Goal: Find specific page/section: Find specific page/section

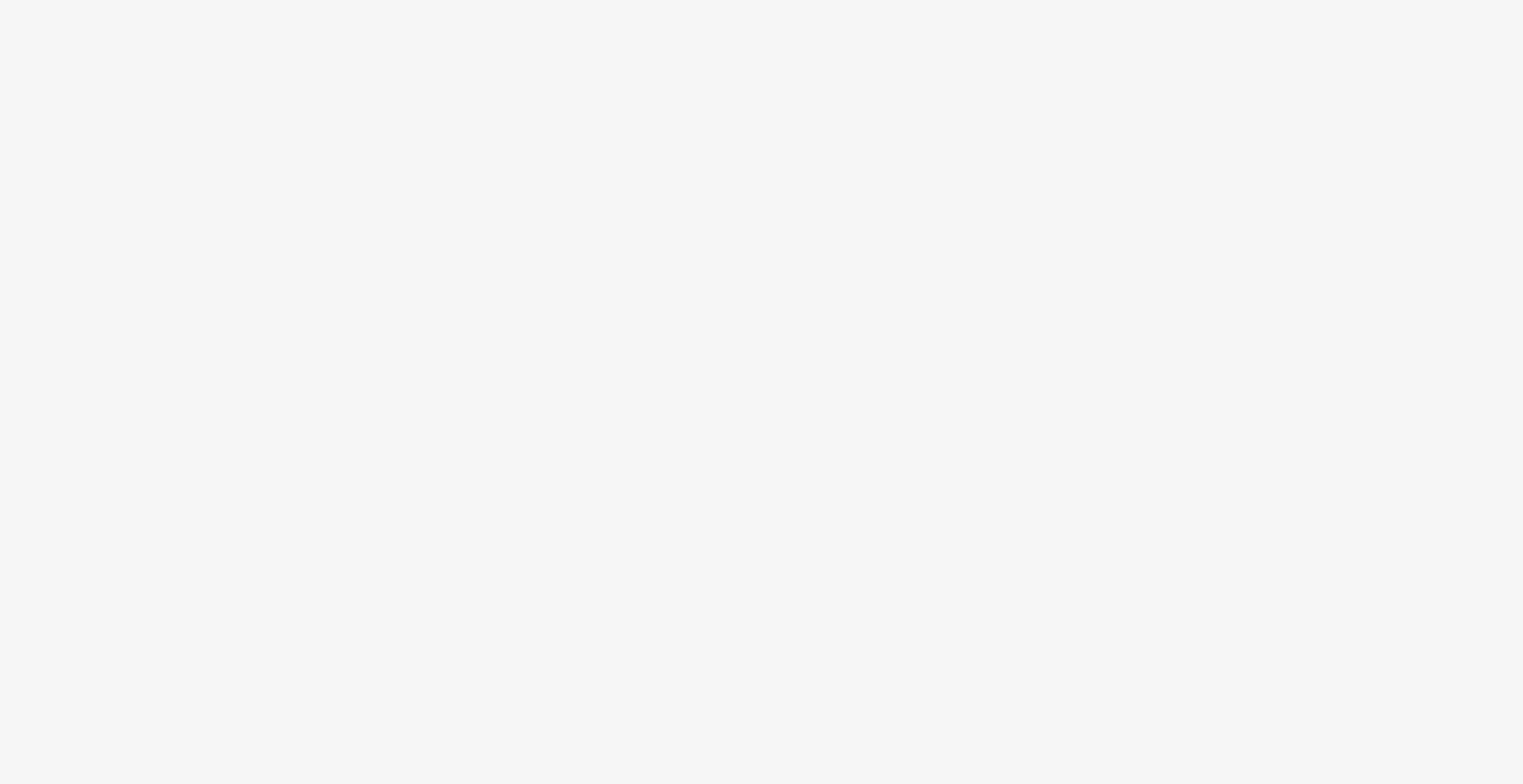
select select "b1b940d3-d05b-48b5-821e-f328c33b988b"
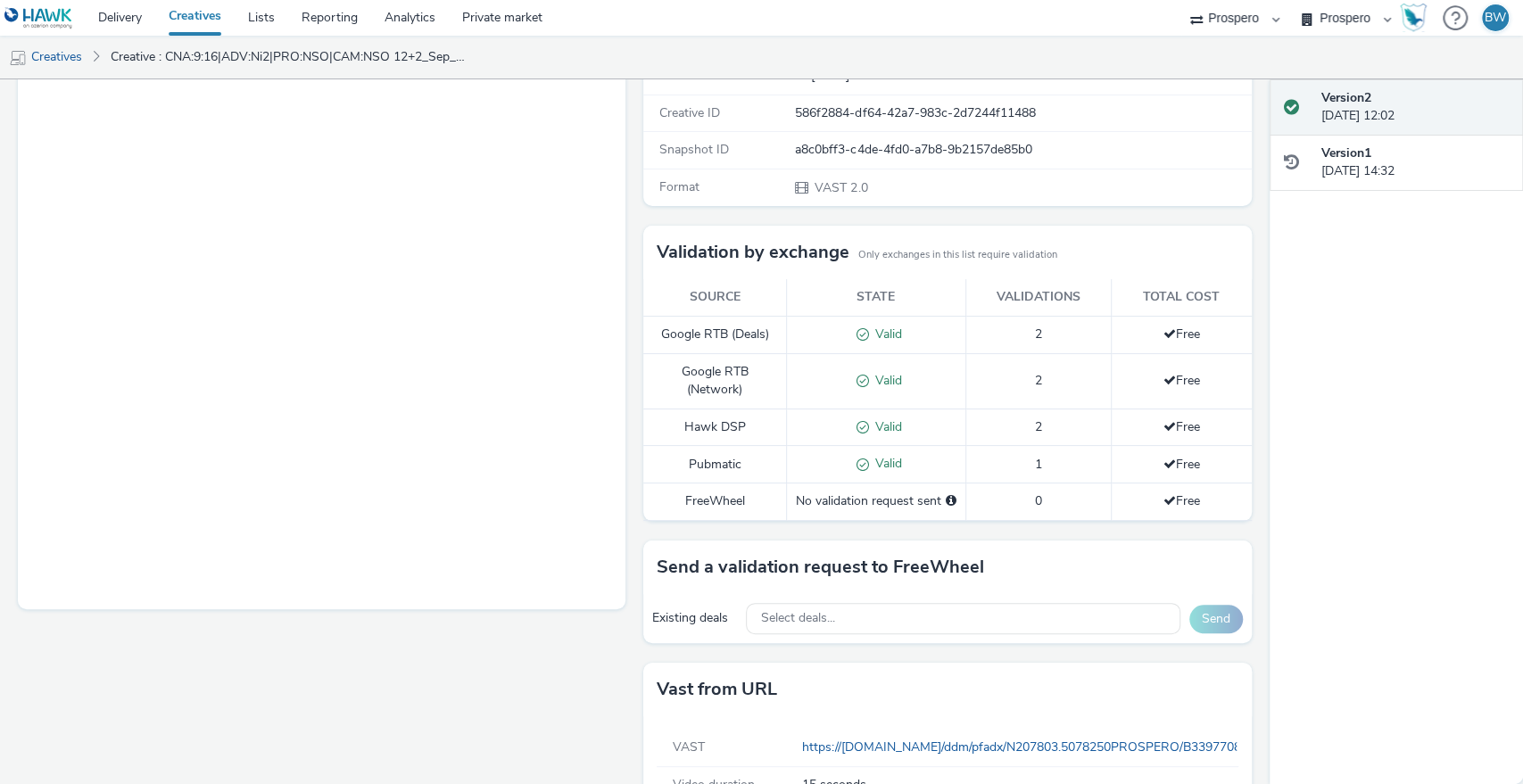
scroll to position [386, 0]
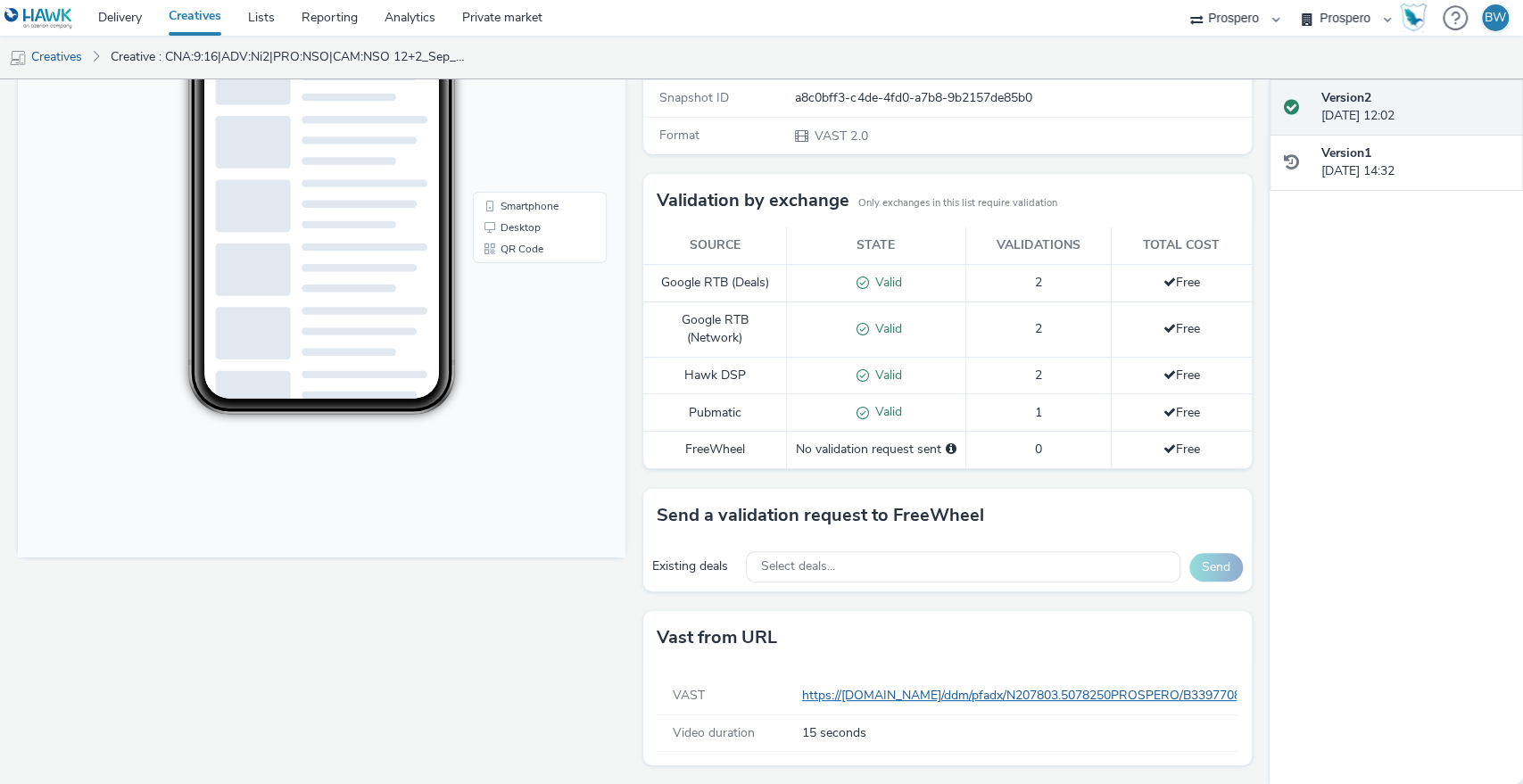
click at [819, 696] on link "https://[DOMAIN_NAME]/ddm/pfadx/N207803.5078250PROSPERO/B33977083.429150060;sz=…" at bounding box center [1488, 695] width 1372 height 17
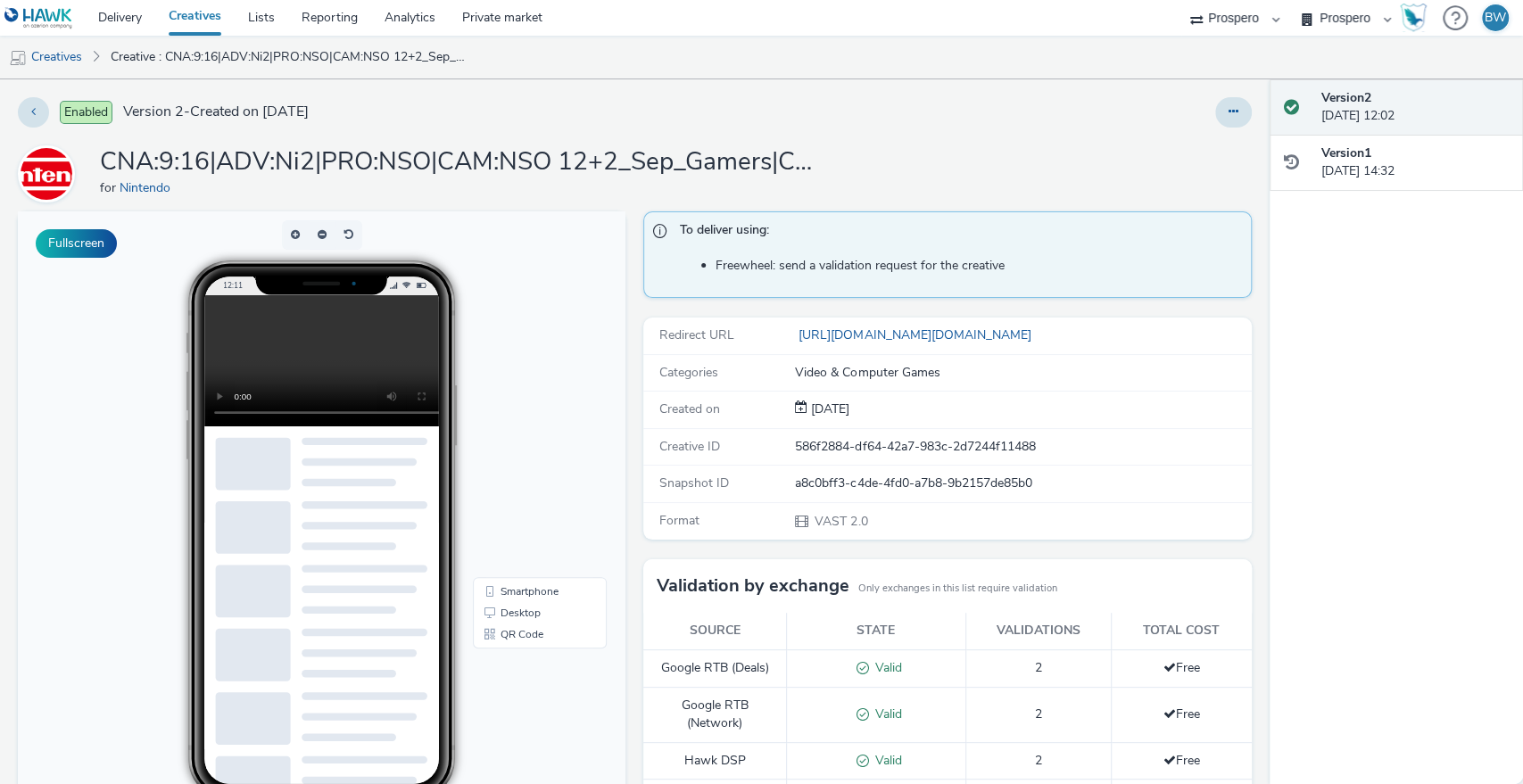
click at [649, 167] on h1 "CNA:9:16|ADV:Ni2|PRO:NSO|CAM:NSO 12+2_Sep_Gamers|CHA:Video|PLA:Prospero|INV:Ogu…" at bounding box center [457, 162] width 714 height 34
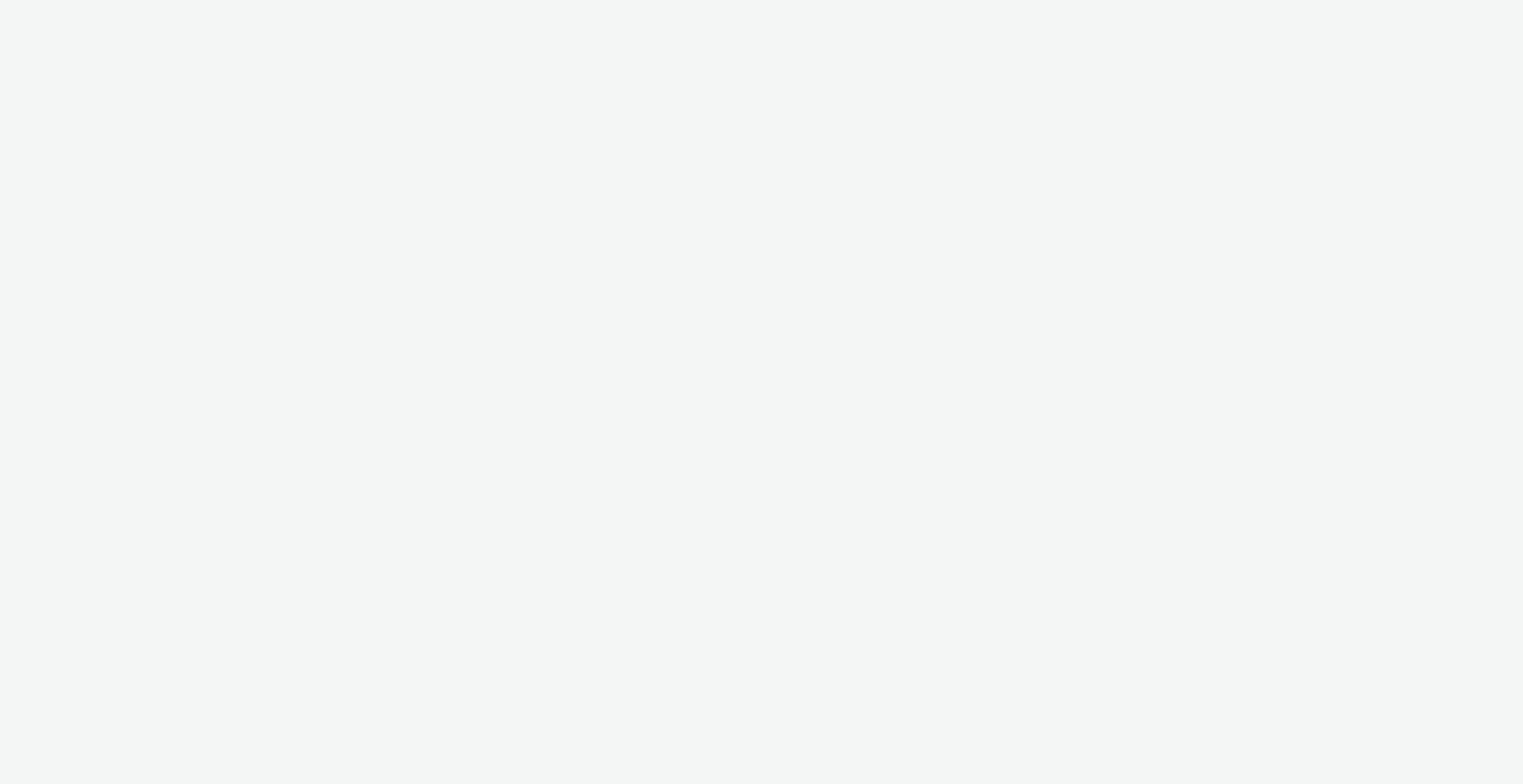
select select "b1b940d3-d05b-48b5-821e-f328c33b988b"
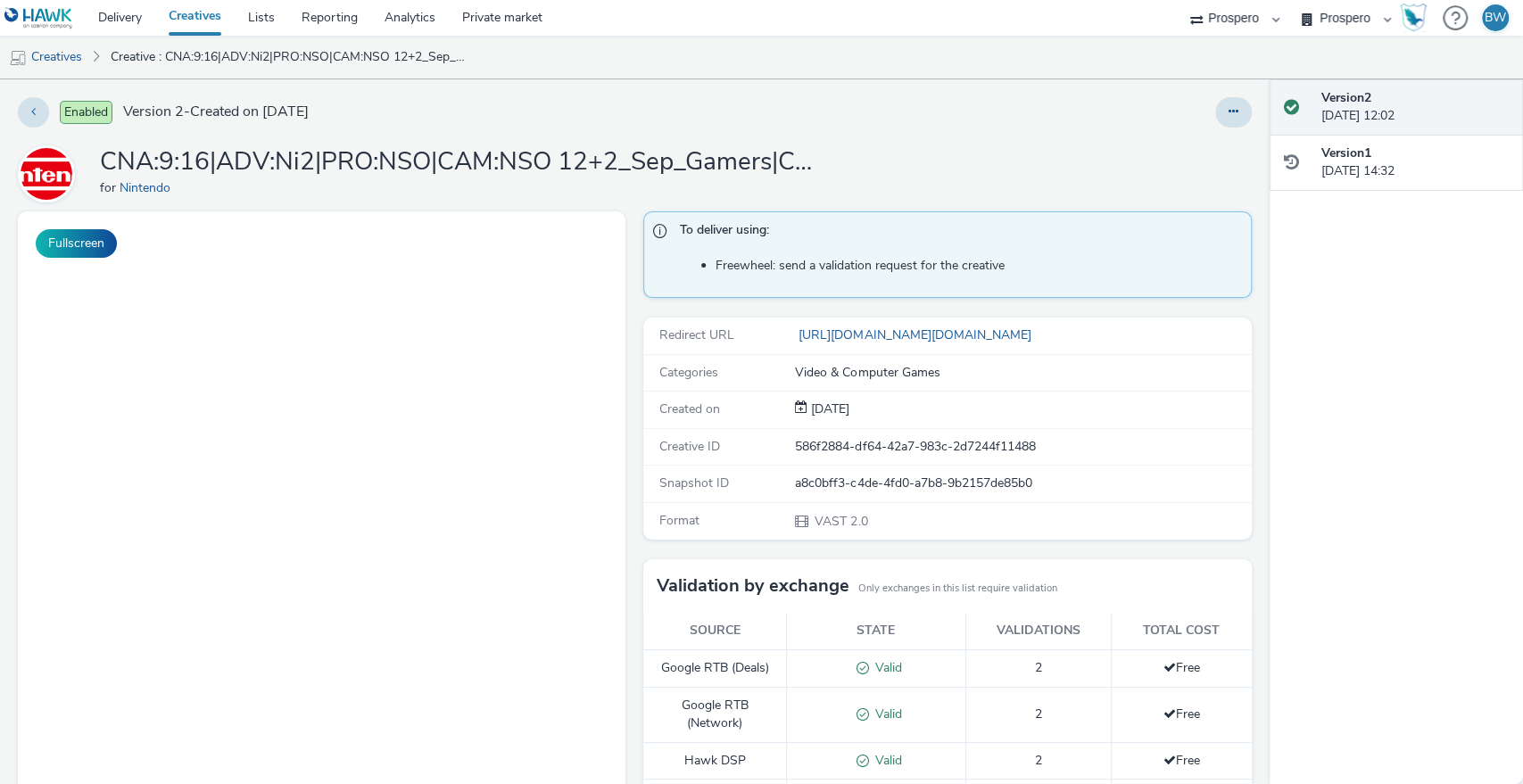
click at [435, 602] on div "Fullscreen" at bounding box center [326, 691] width 617 height 959
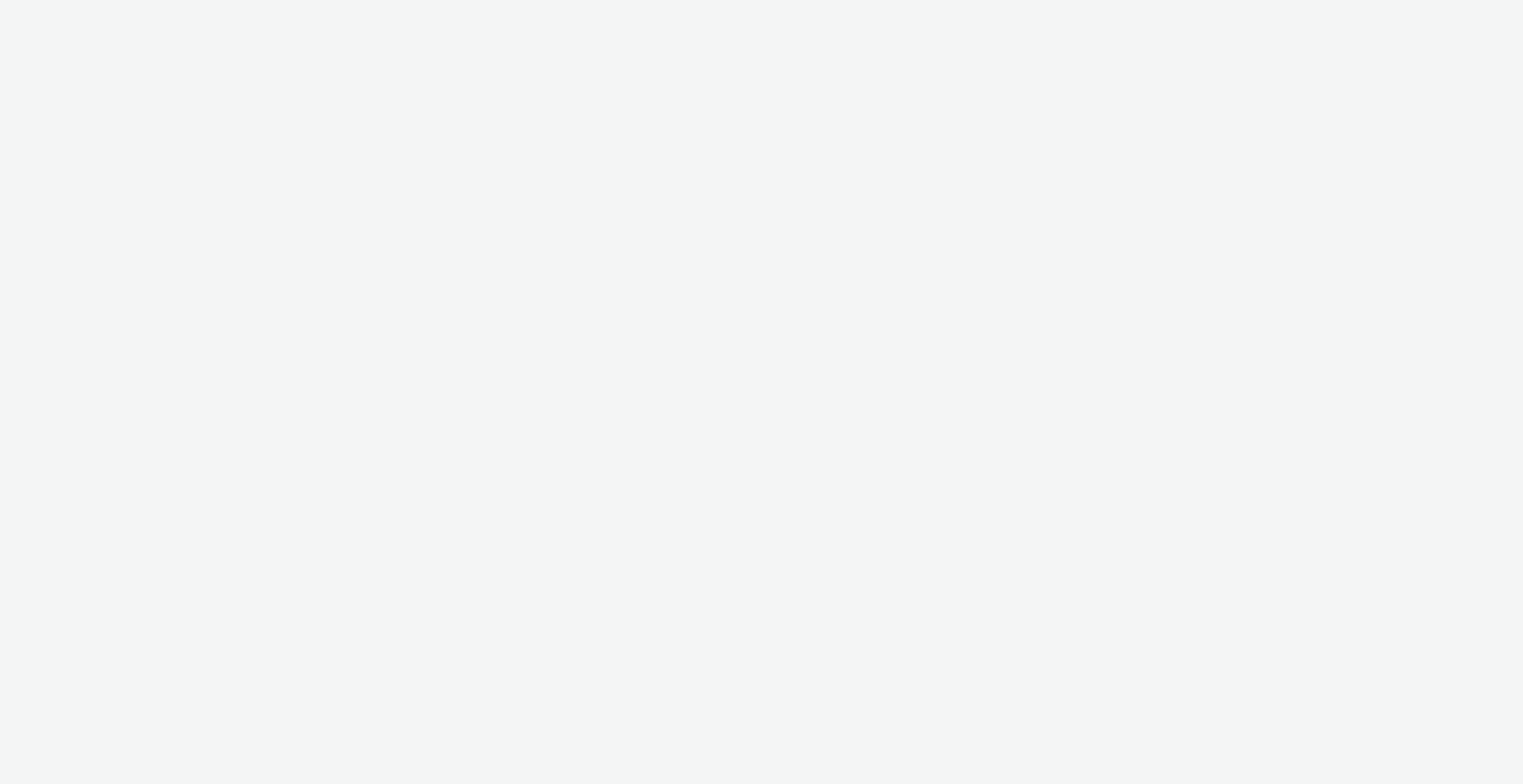
select select "b1b940d3-d05b-48b5-821e-f328c33b988b"
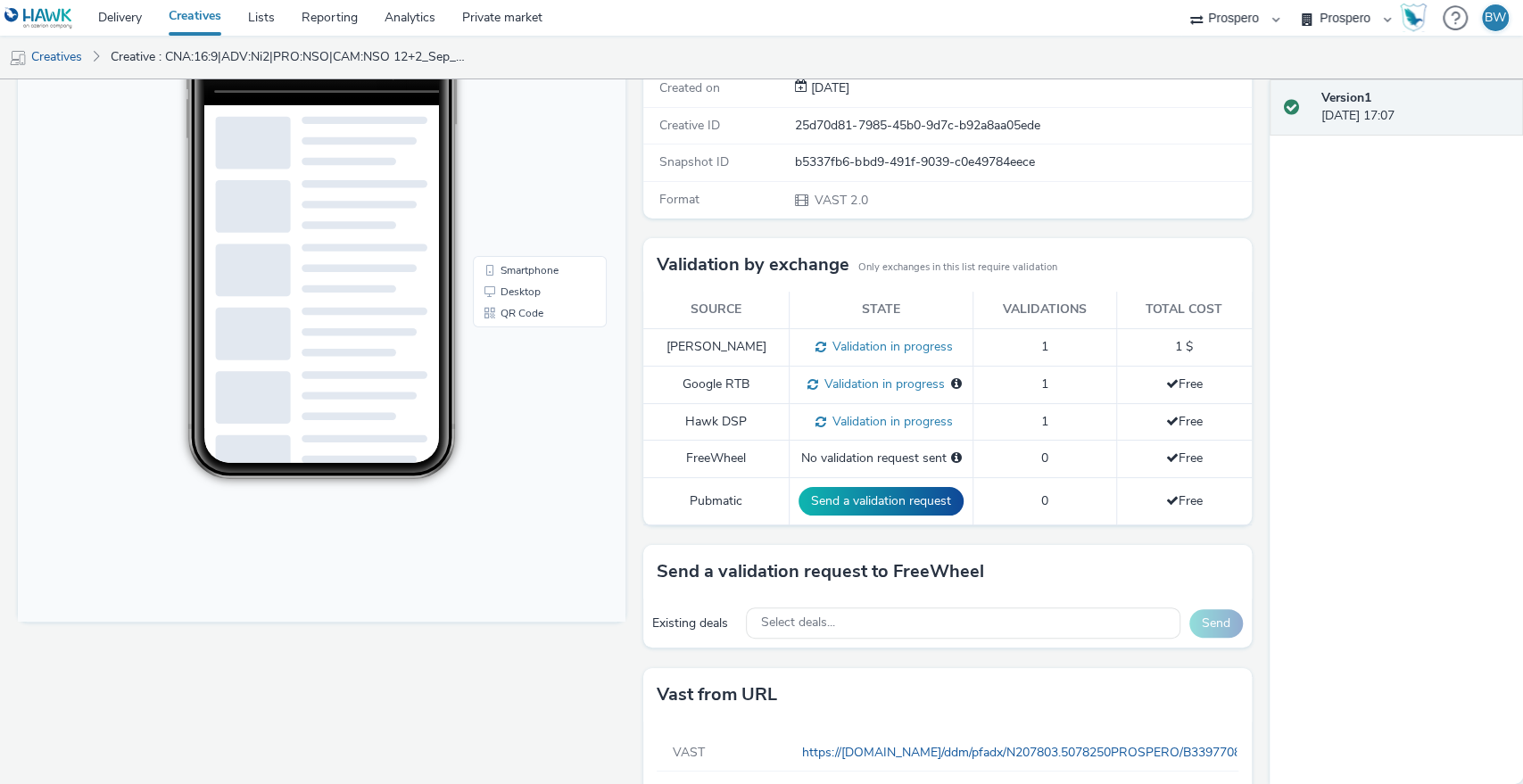
scroll to position [378, 0]
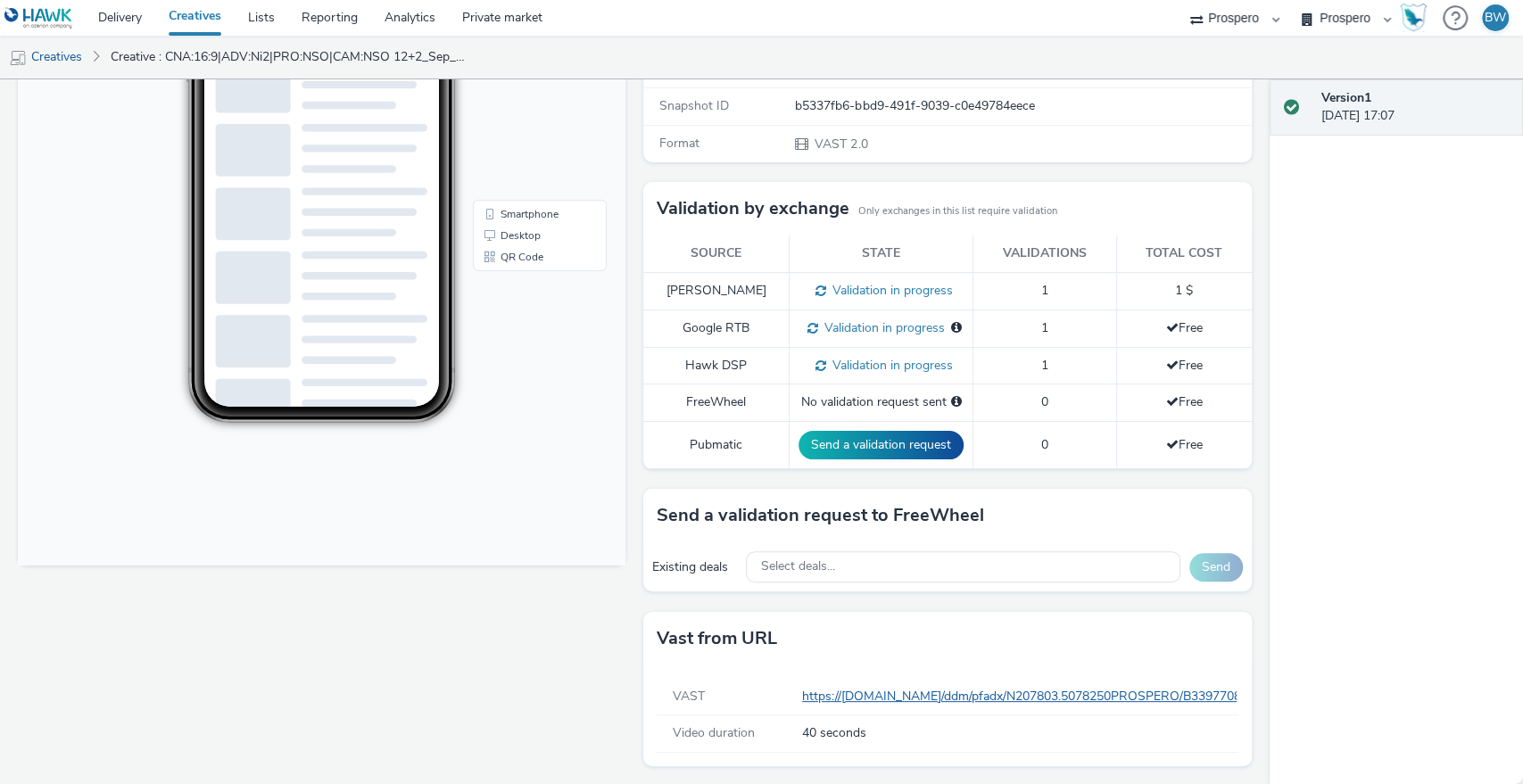
click at [926, 695] on link "https://ad.doubleclick.net/ddm/pfadx/N207803.5078250PROSPERO/B33977083.42856568…" at bounding box center [1488, 695] width 1372 height 17
